Goal: Communication & Community: Answer question/provide support

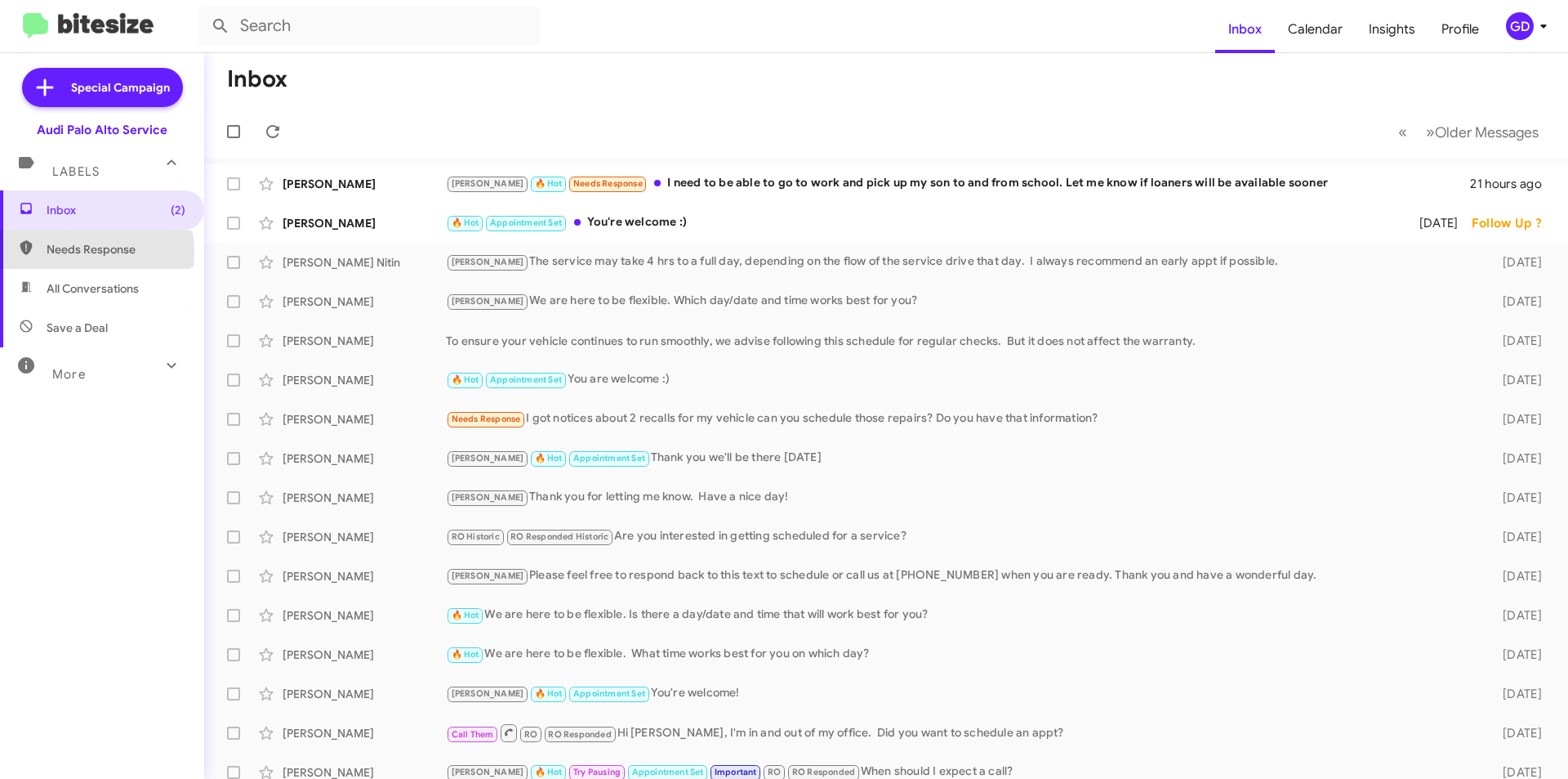
click at [73, 252] on span "Needs Response" at bounding box center [116, 249] width 139 height 16
type input "in:needs-response"
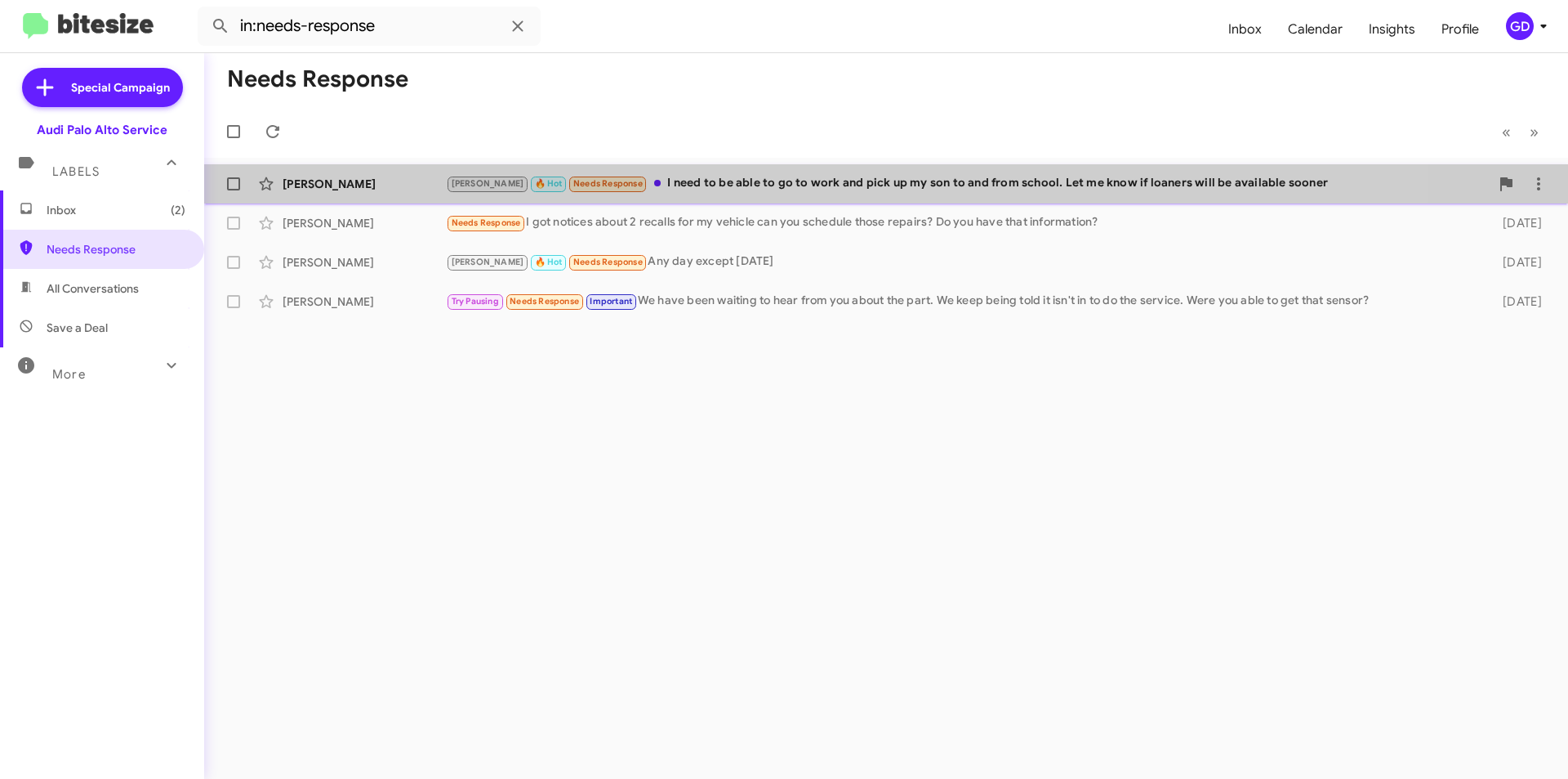
click at [772, 176] on div "[PERSON_NAME] 🔥 Hot Needs Response I need to be able to go to work and pick up …" at bounding box center [968, 183] width 1044 height 19
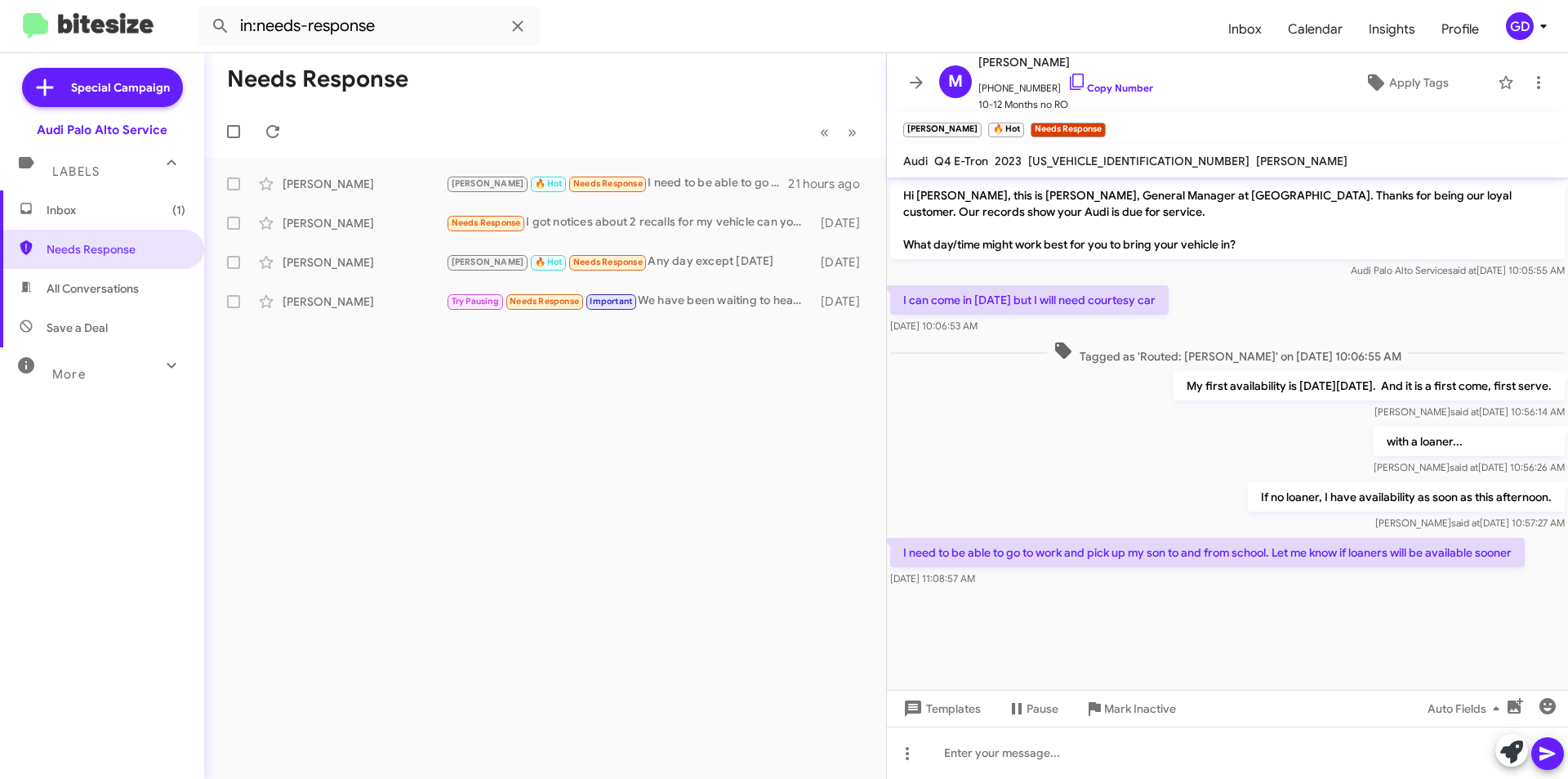
click at [92, 211] on span "Inbox (1)" at bounding box center [116, 209] width 139 height 16
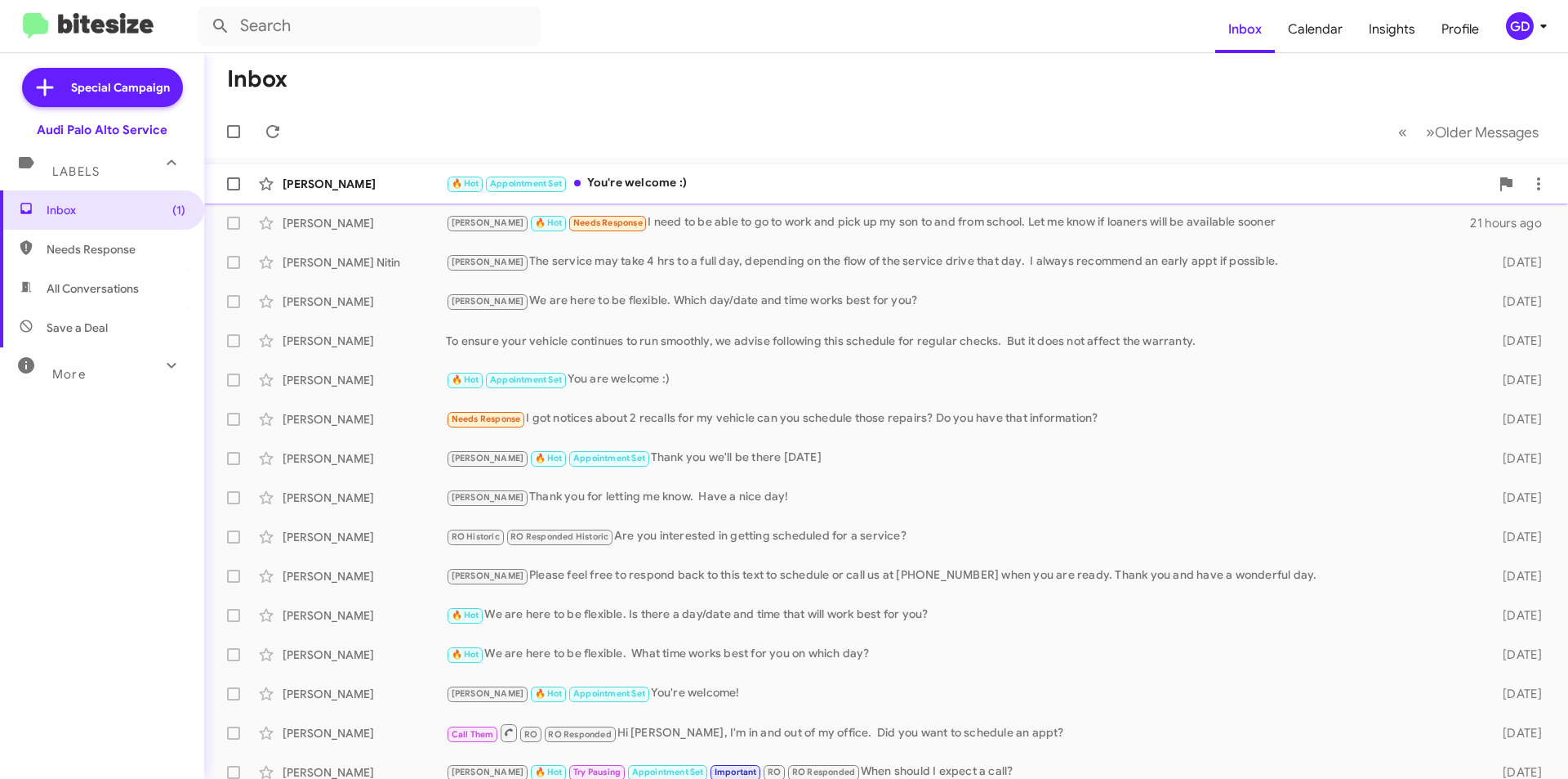
click at [340, 187] on div "[PERSON_NAME]" at bounding box center [364, 183] width 164 height 16
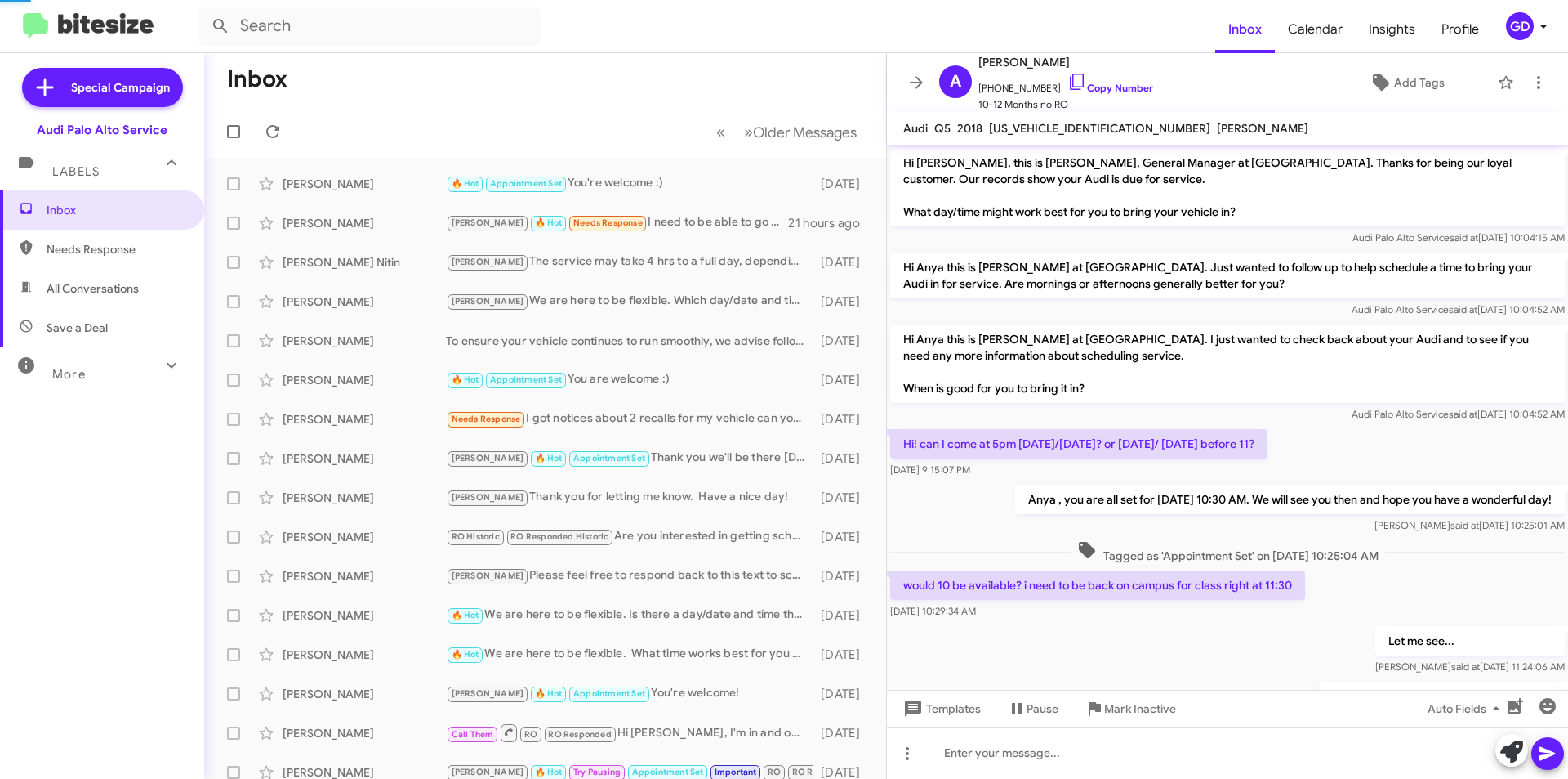
scroll to position [168, 0]
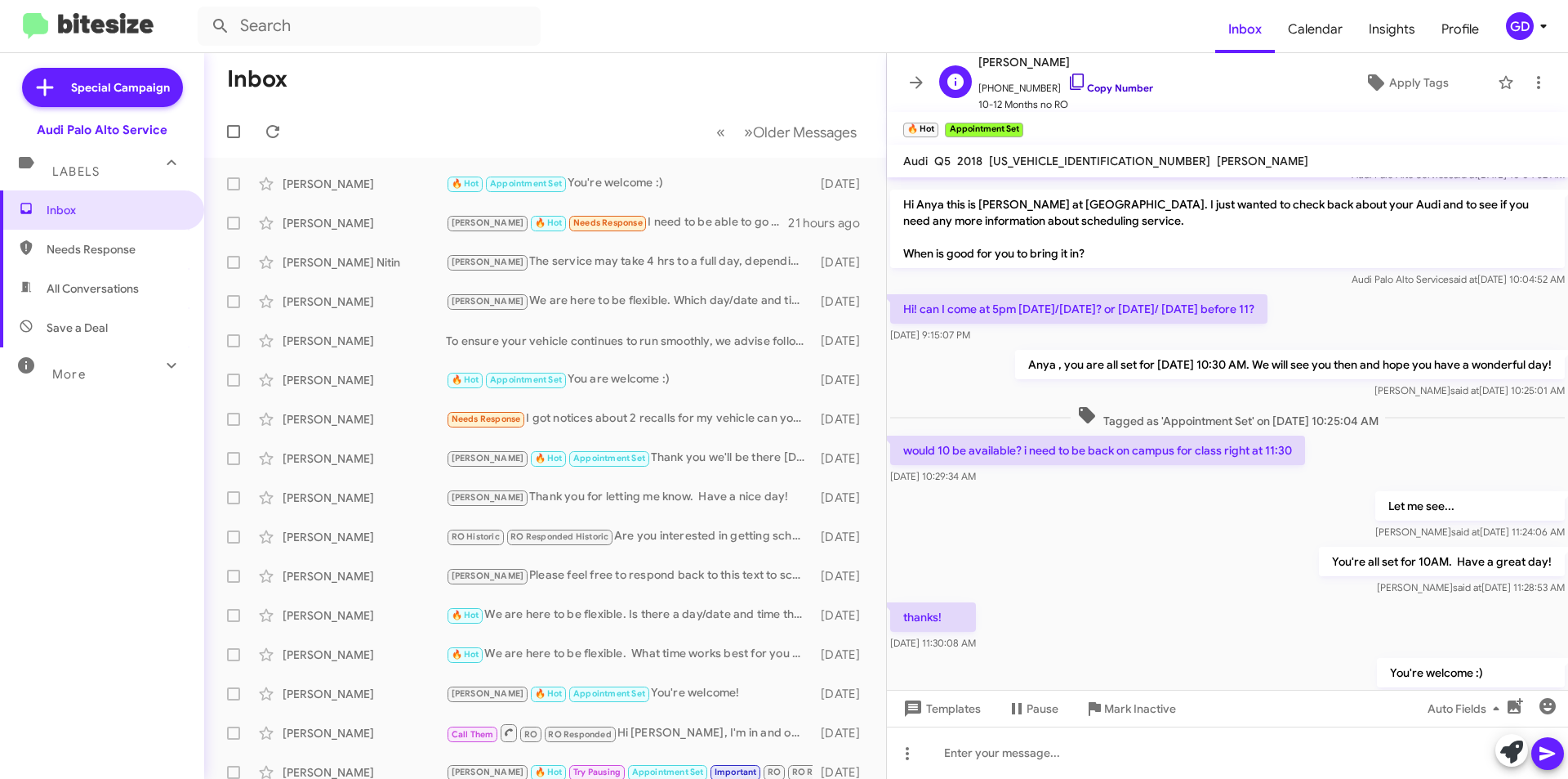
click at [1098, 87] on link "Copy Number" at bounding box center [1111, 88] width 86 height 13
click at [1210, 566] on div "You're all set for 10AM. Have a great day! [PERSON_NAME] said at [DATE] 11:28:5…" at bounding box center [1228, 571] width 682 height 56
click at [268, 135] on icon at bounding box center [272, 131] width 19 height 19
click at [280, 128] on icon at bounding box center [272, 131] width 19 height 19
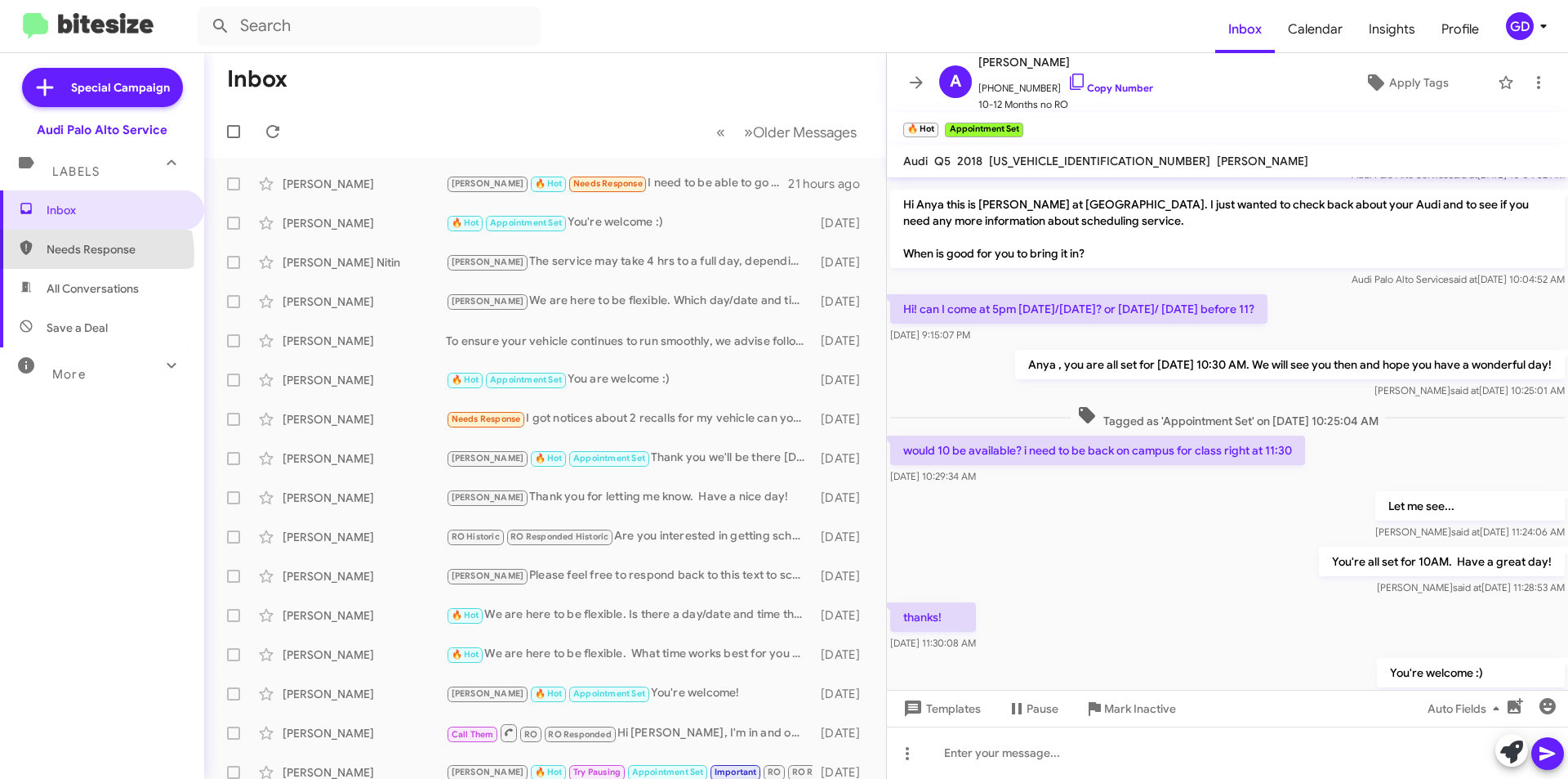
click at [84, 254] on span "Needs Response" at bounding box center [116, 249] width 139 height 16
type input "in:needs-response"
